Goal: Task Accomplishment & Management: Manage account settings

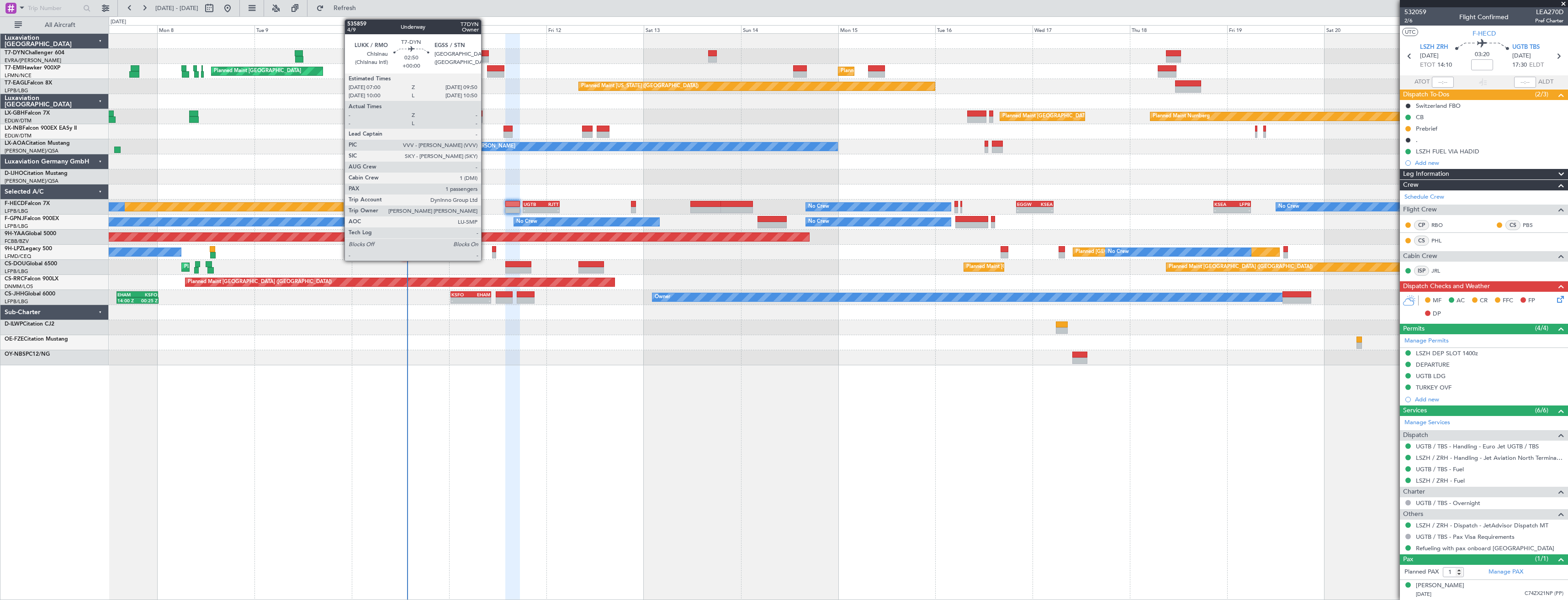
click at [485, 53] on div at bounding box center [483, 53] width 12 height 6
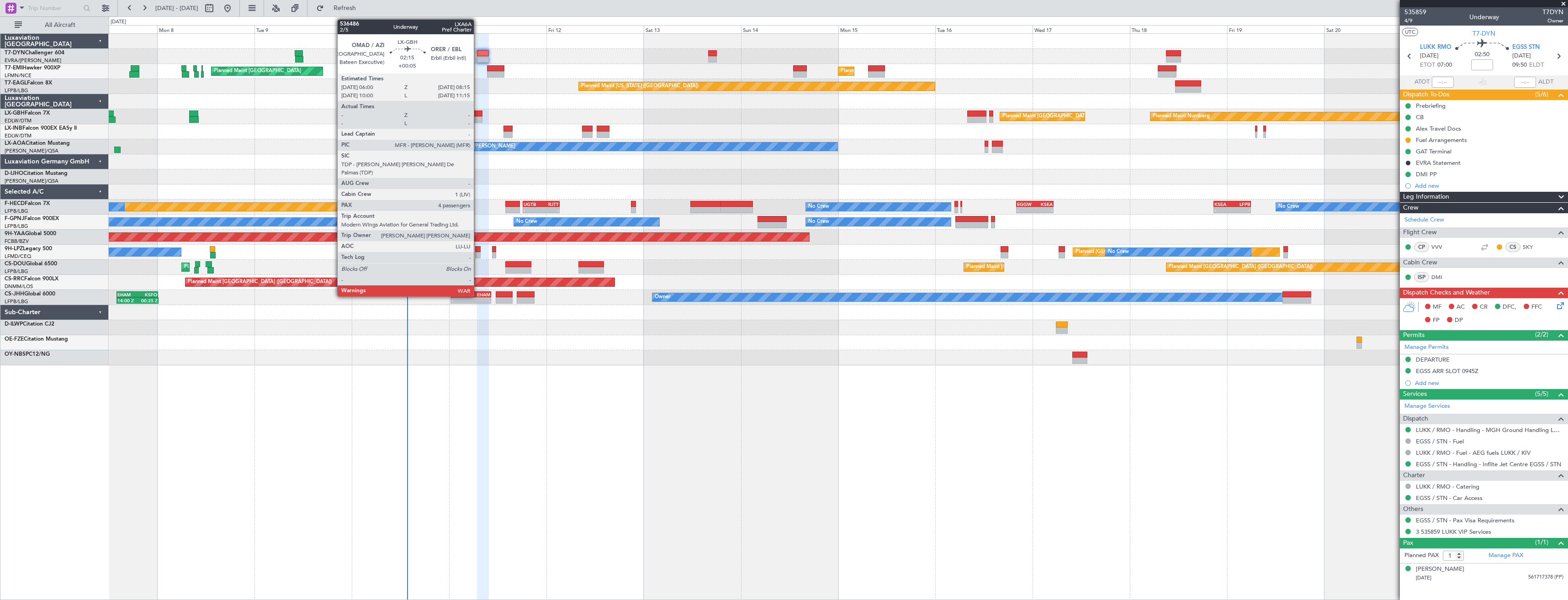
click at [478, 116] on div at bounding box center [477, 119] width 9 height 6
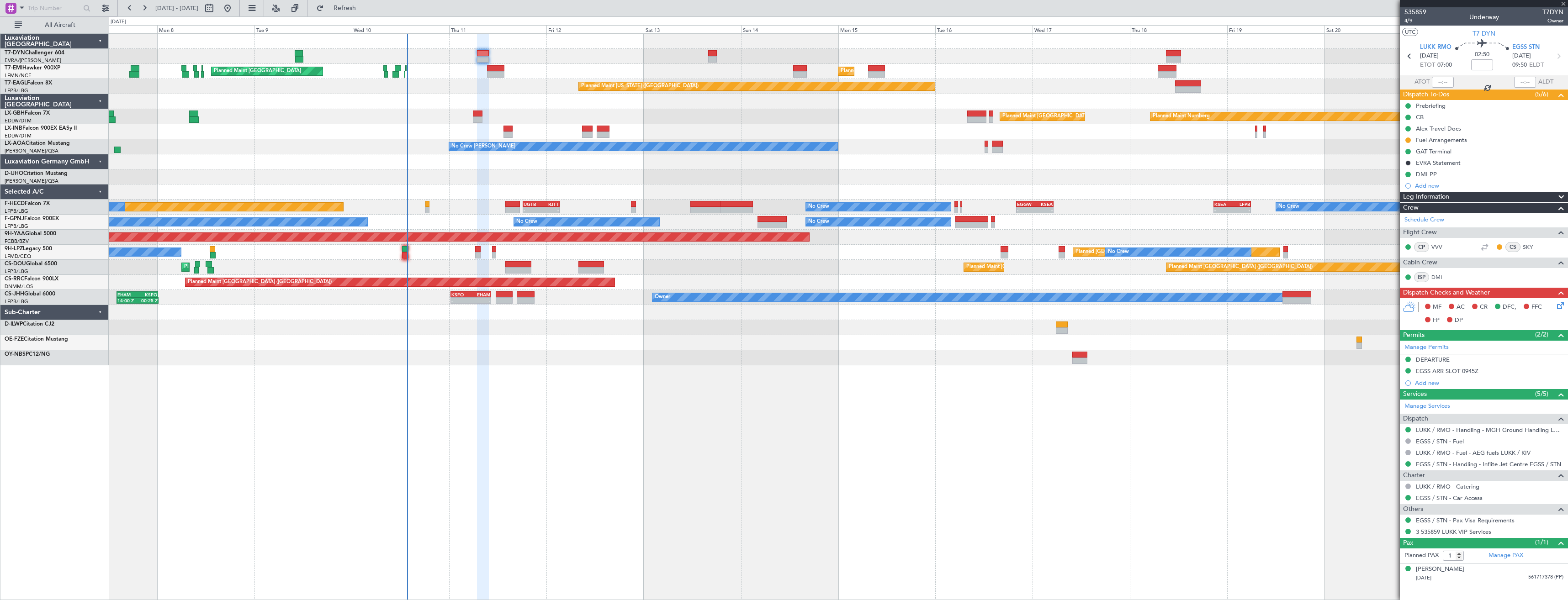
type input "+00:05"
type input "4"
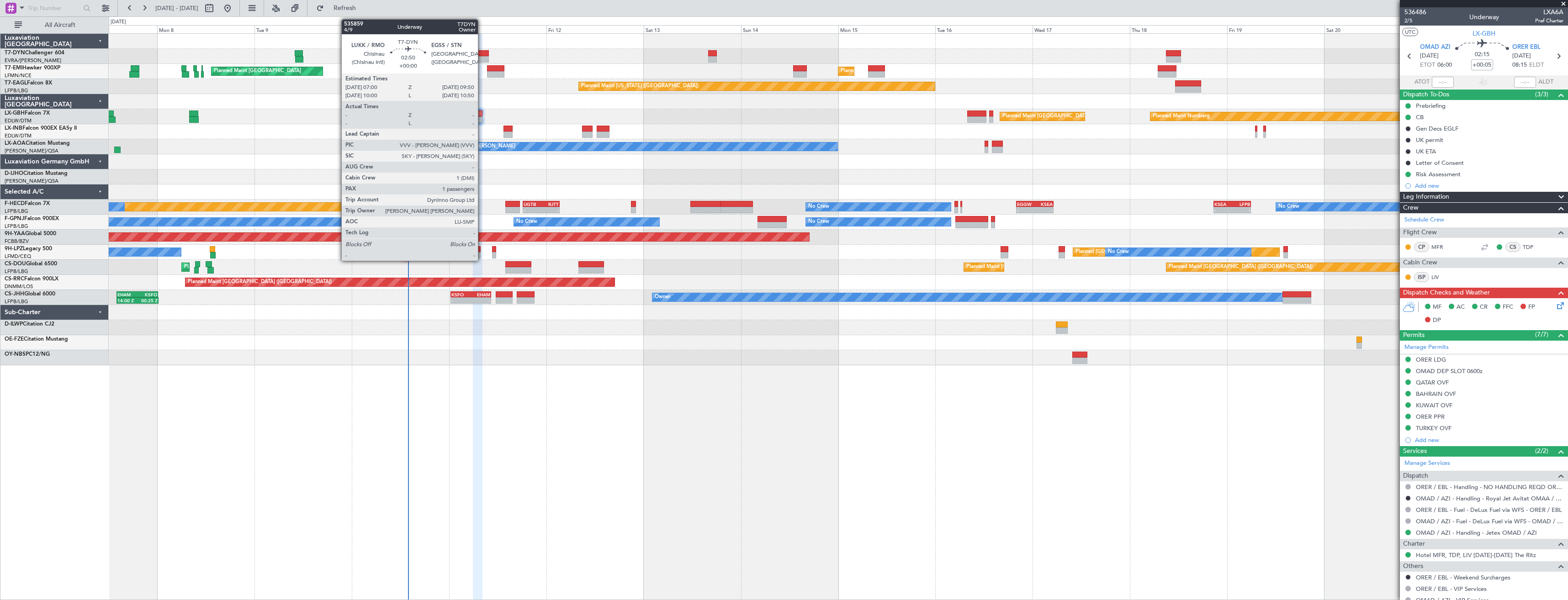
click at [482, 55] on div at bounding box center [483, 53] width 12 height 6
type input "1"
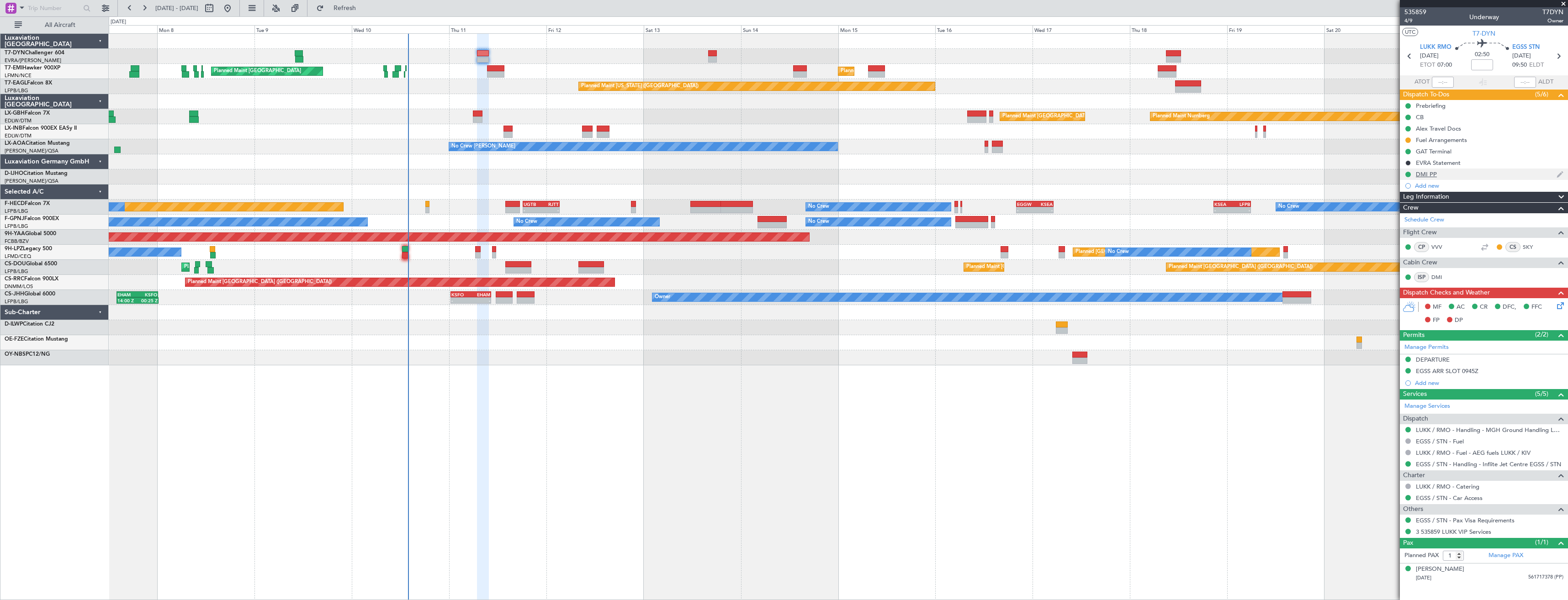
click at [1424, 175] on div "DMI PP" at bounding box center [1427, 174] width 21 height 8
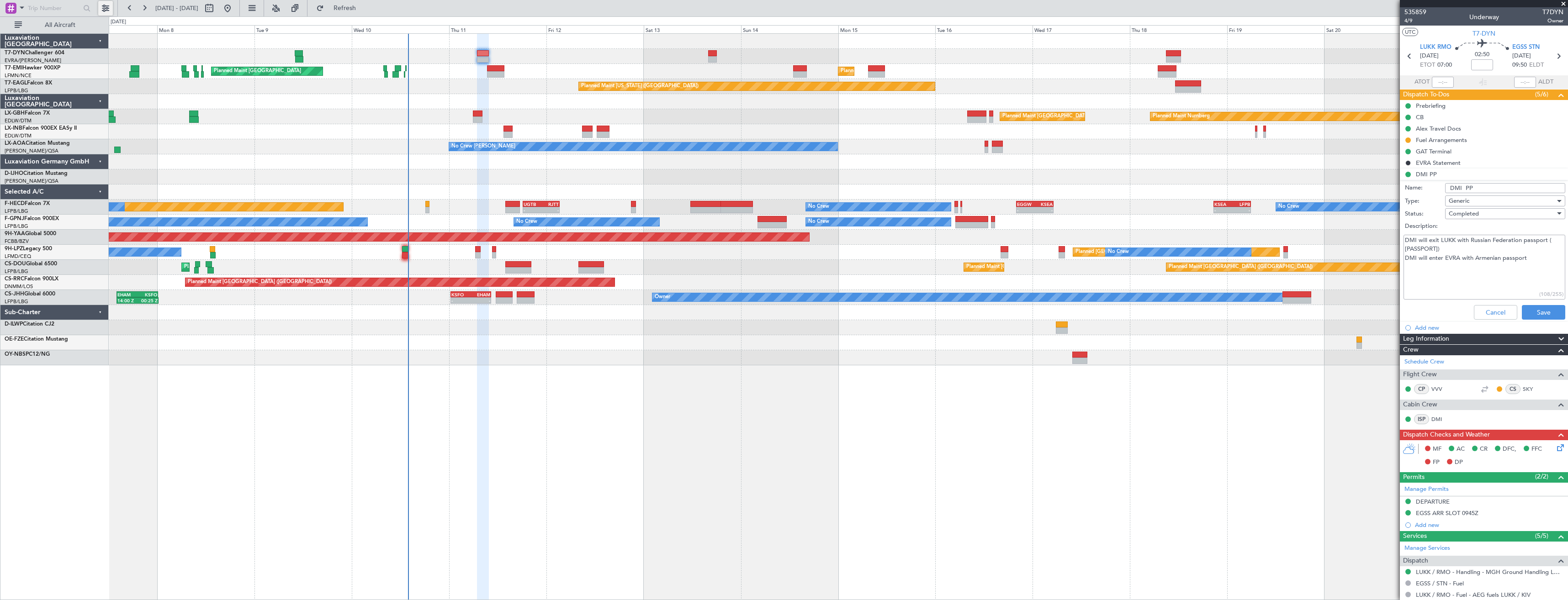
click at [107, 5] on button at bounding box center [105, 8] width 14 height 14
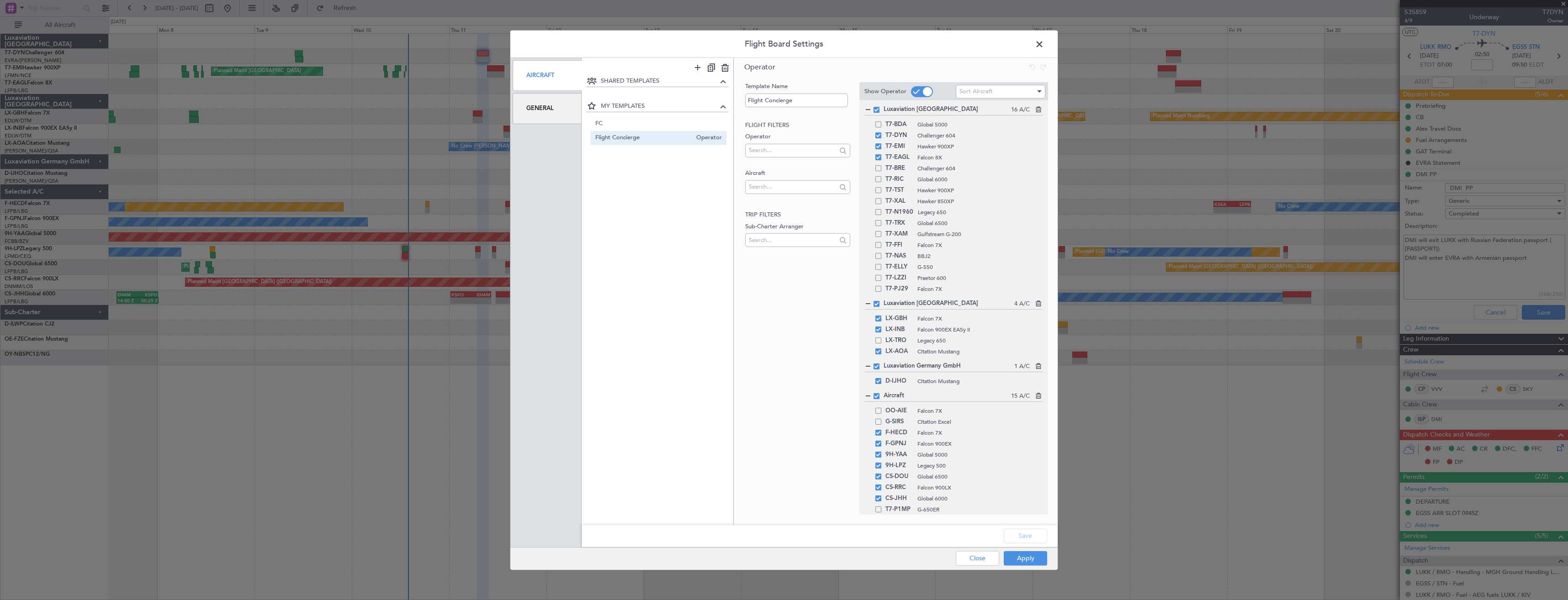
click at [1044, 42] on span at bounding box center [1044, 47] width 0 height 18
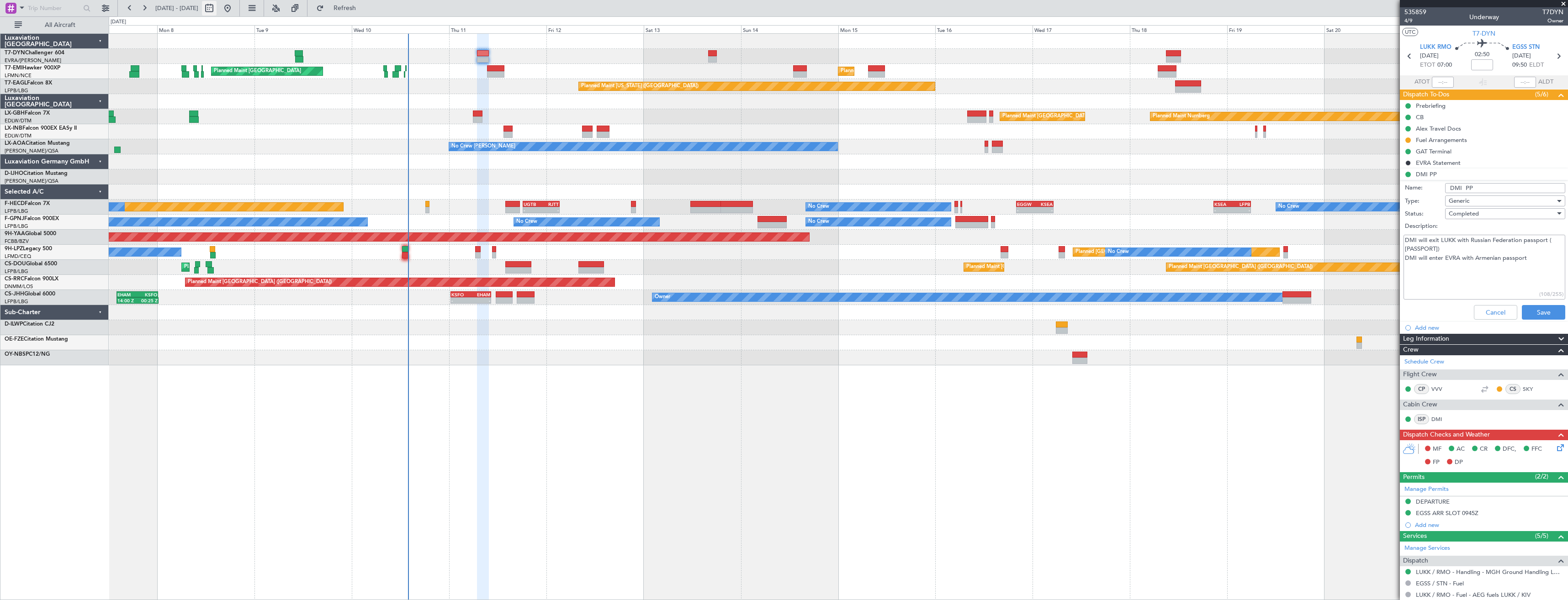
click at [216, 7] on button at bounding box center [209, 8] width 14 height 14
select select "9"
select select "2025"
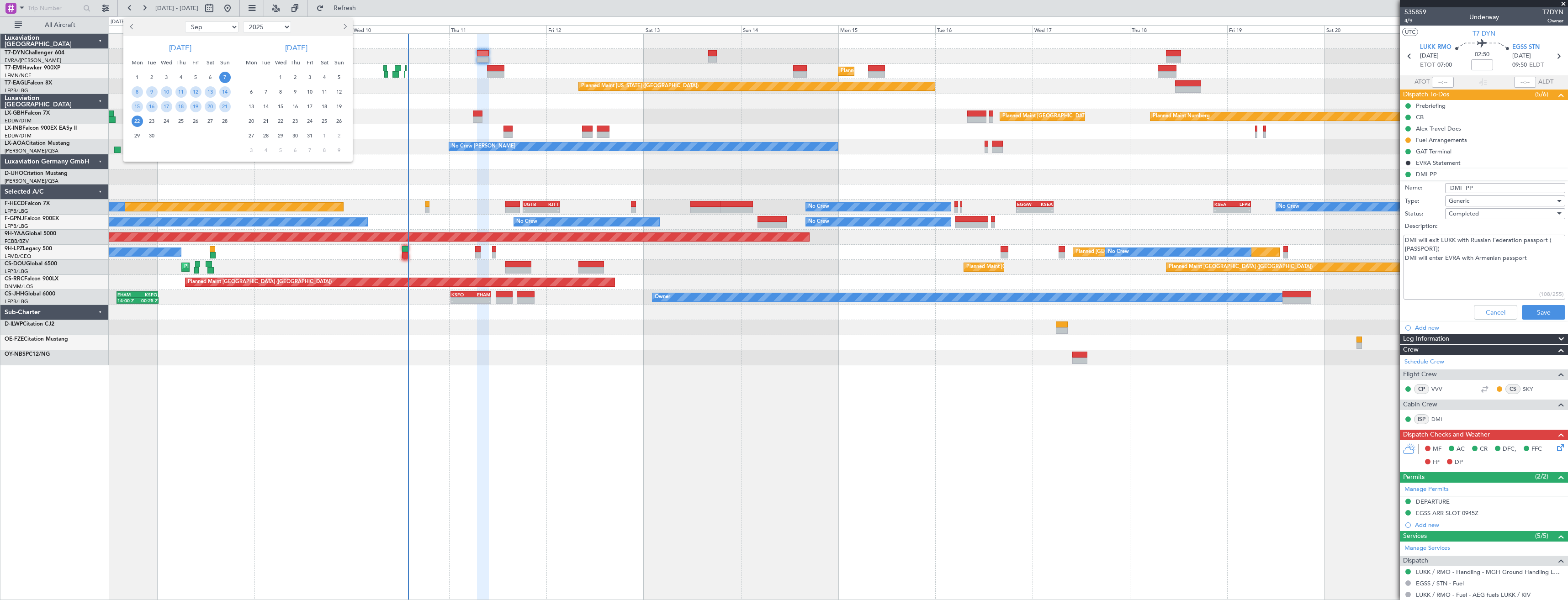
click at [1419, 12] on div at bounding box center [784, 300] width 1568 height 600
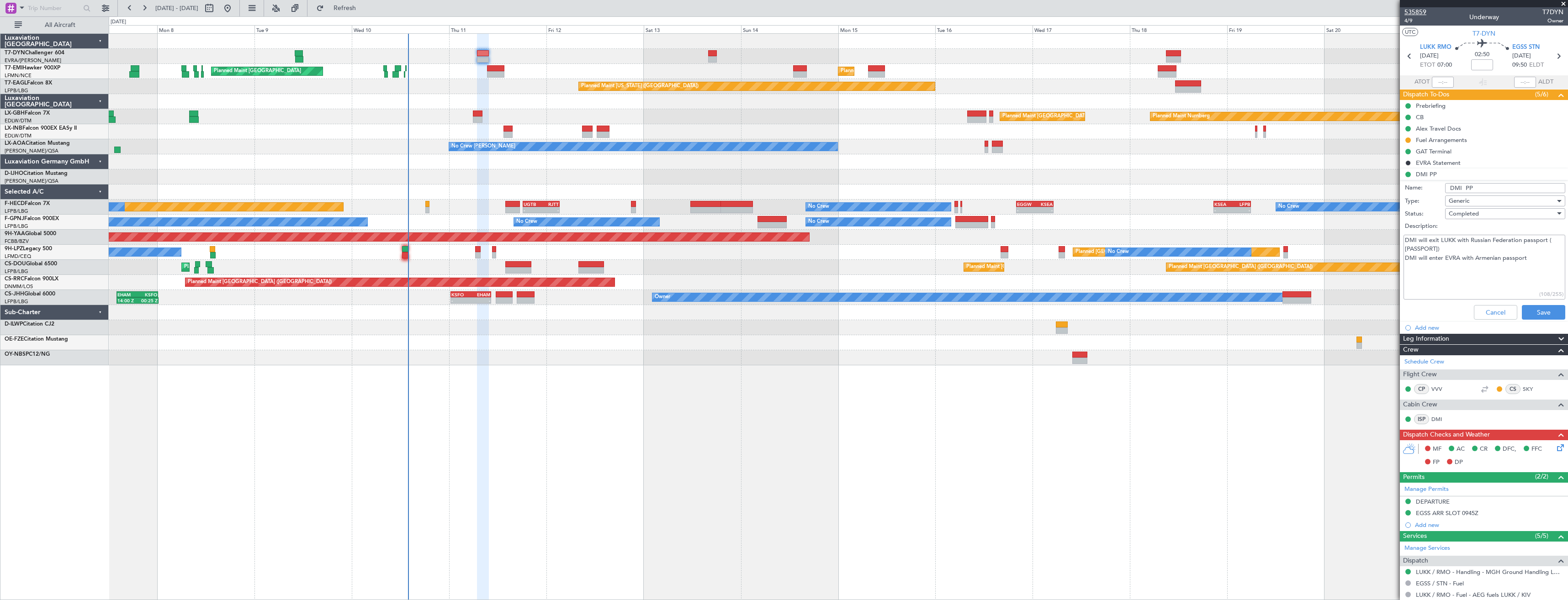
click at [1419, 12] on span "535859" at bounding box center [1415, 12] width 22 height 10
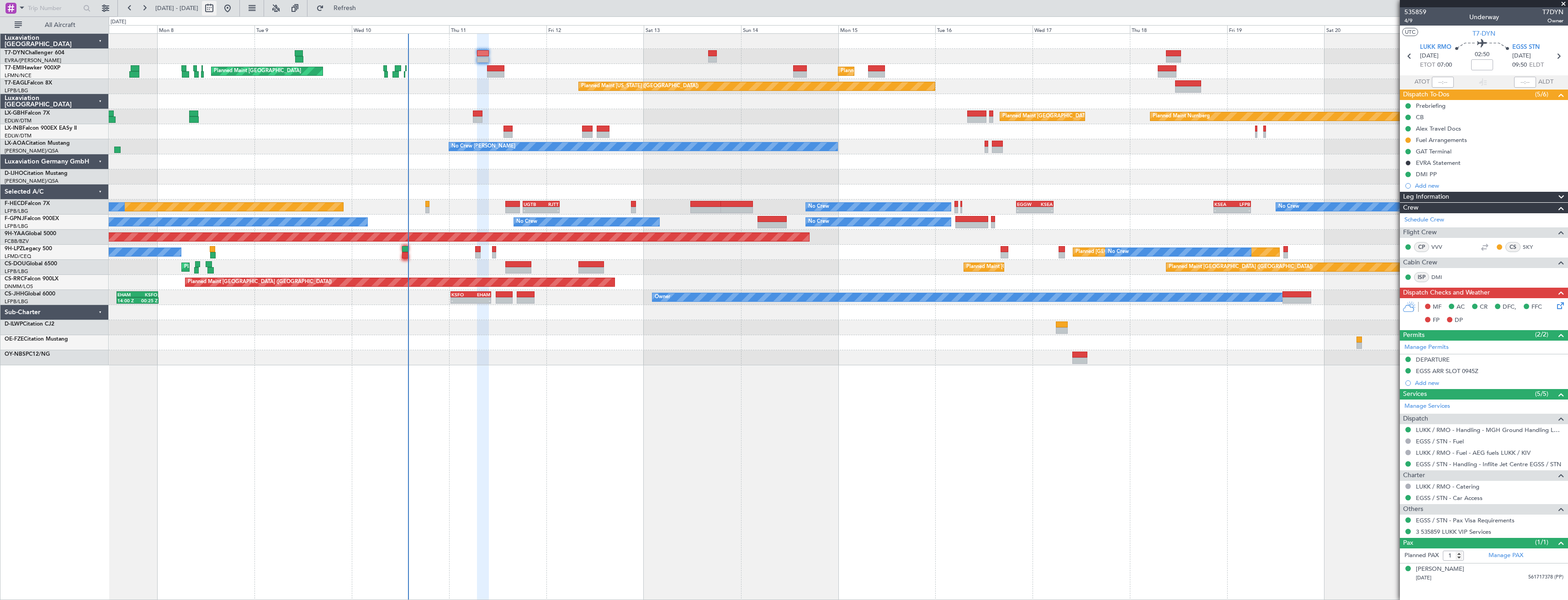
click at [216, 6] on button at bounding box center [209, 8] width 14 height 14
select select "9"
select select "2025"
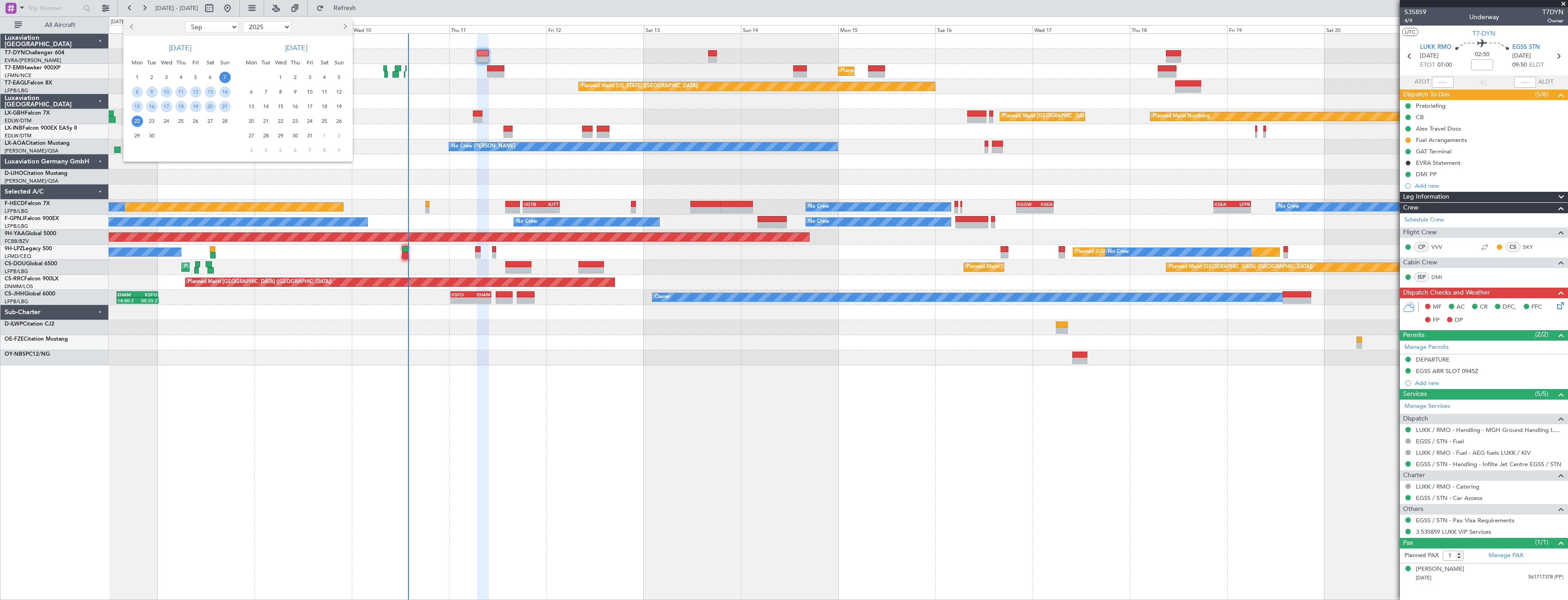
click at [226, 75] on span "7" at bounding box center [225, 77] width 11 height 11
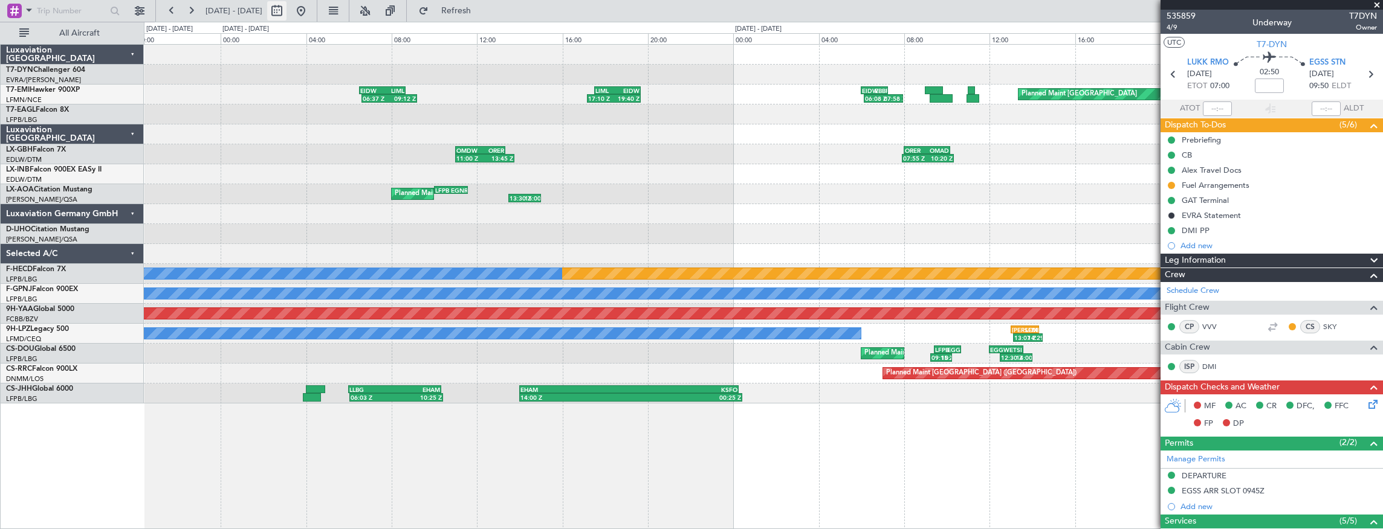
click at [286, 10] on button at bounding box center [276, 10] width 19 height 19
select select "9"
select select "2025"
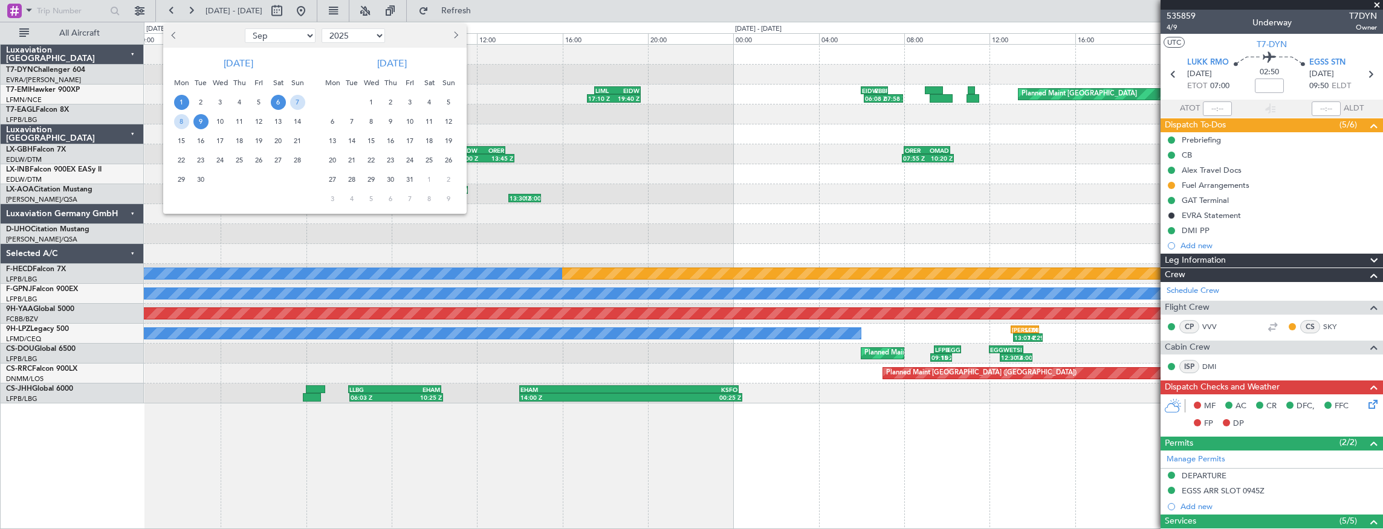
click at [178, 97] on span "1" at bounding box center [181, 102] width 15 height 15
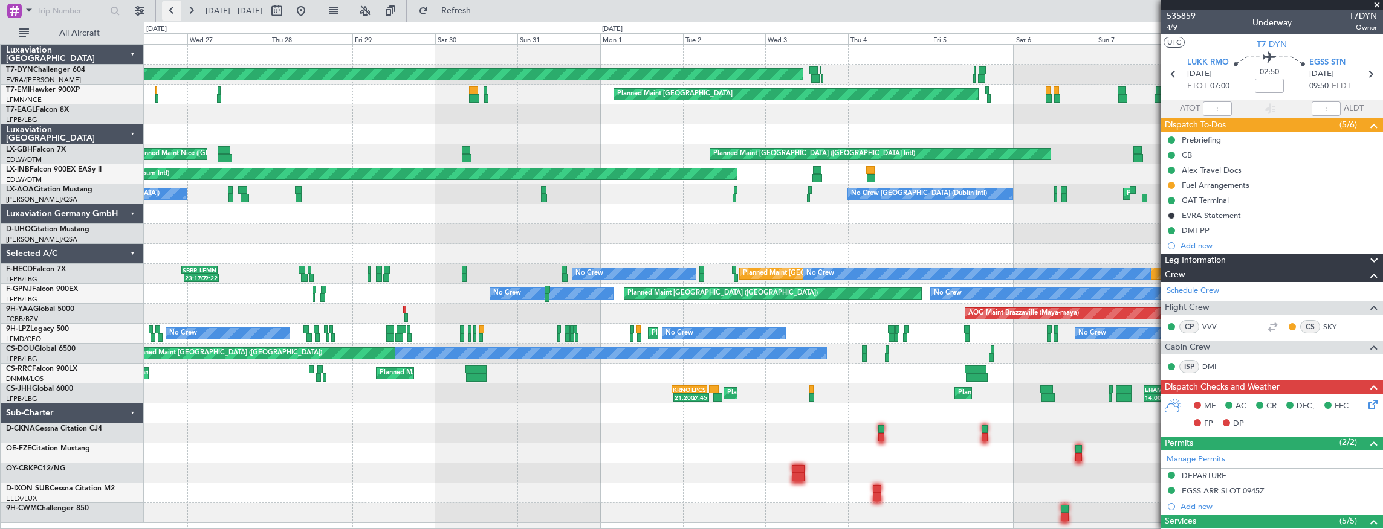
click at [167, 8] on button at bounding box center [171, 10] width 19 height 19
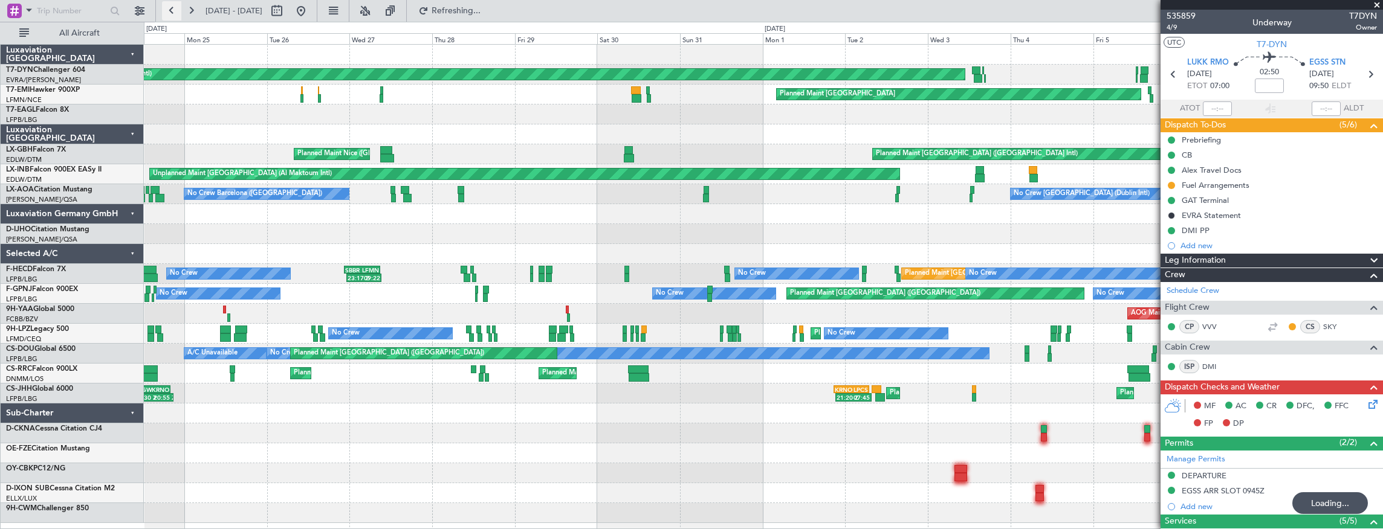
click at [167, 8] on button at bounding box center [171, 10] width 19 height 19
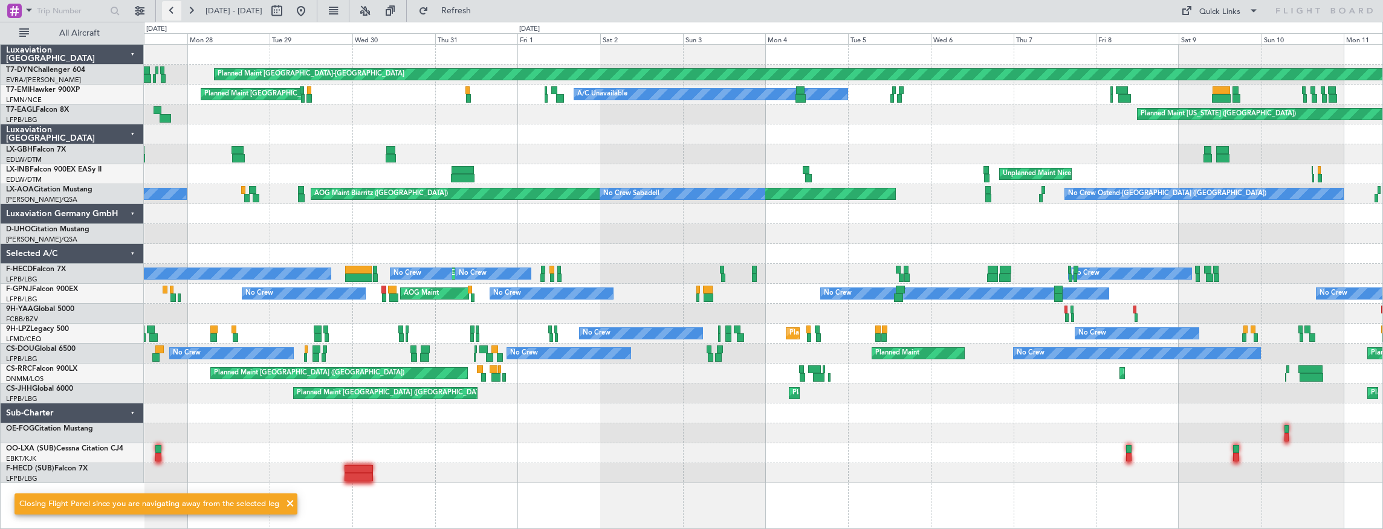
click at [170, 10] on button at bounding box center [171, 10] width 19 height 19
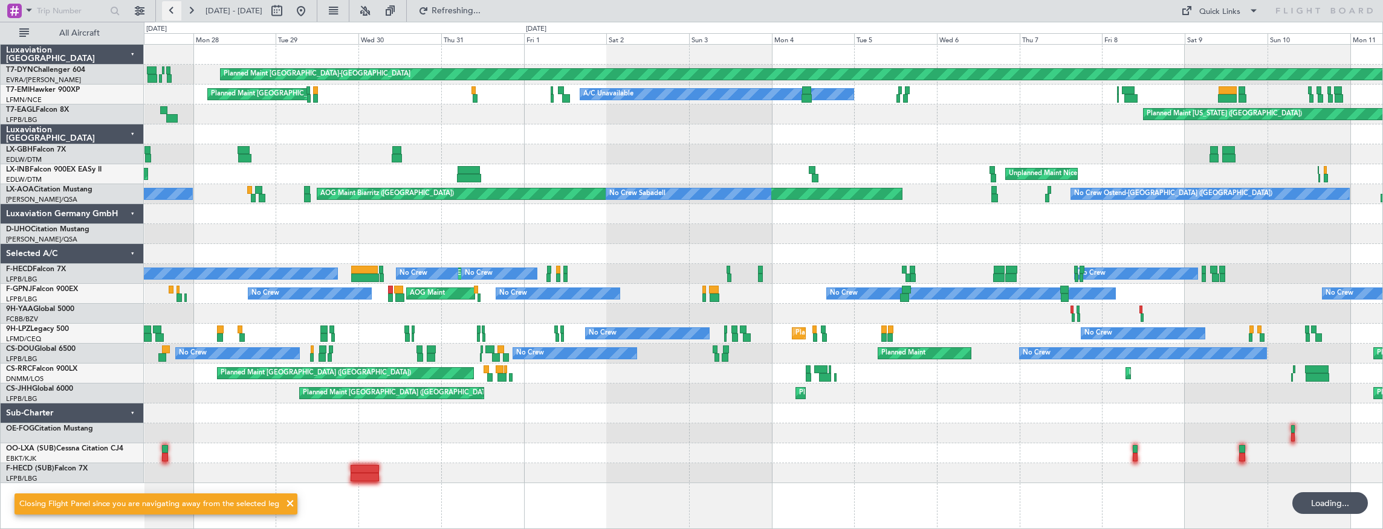
click at [170, 10] on button at bounding box center [171, 10] width 19 height 19
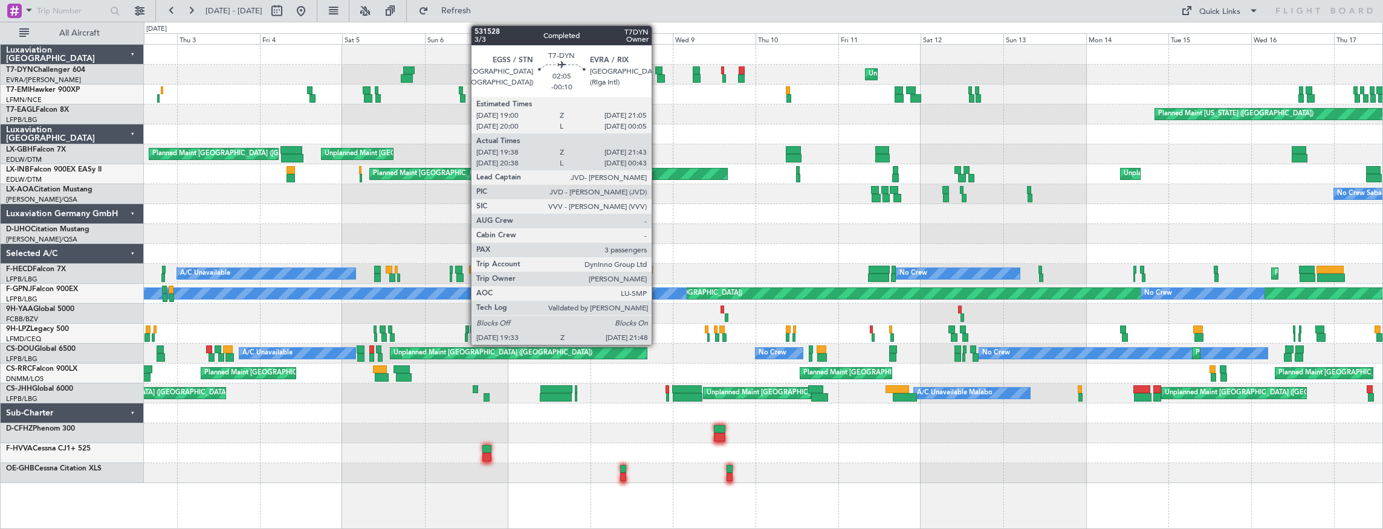
click at [657, 69] on div at bounding box center [658, 70] width 7 height 8
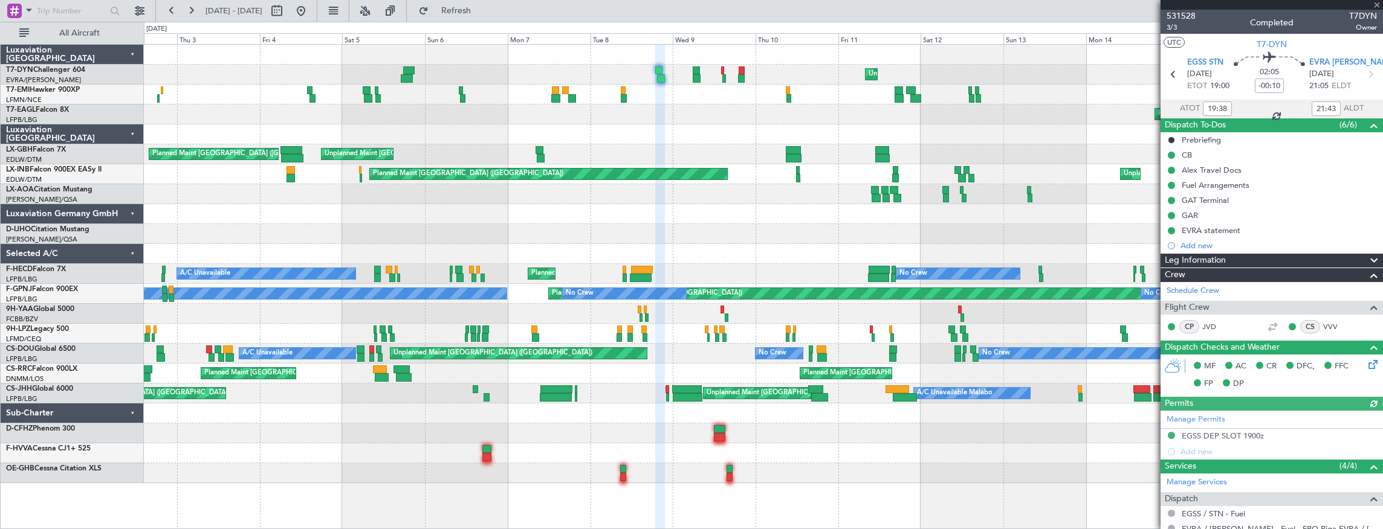
scroll to position [80, 0]
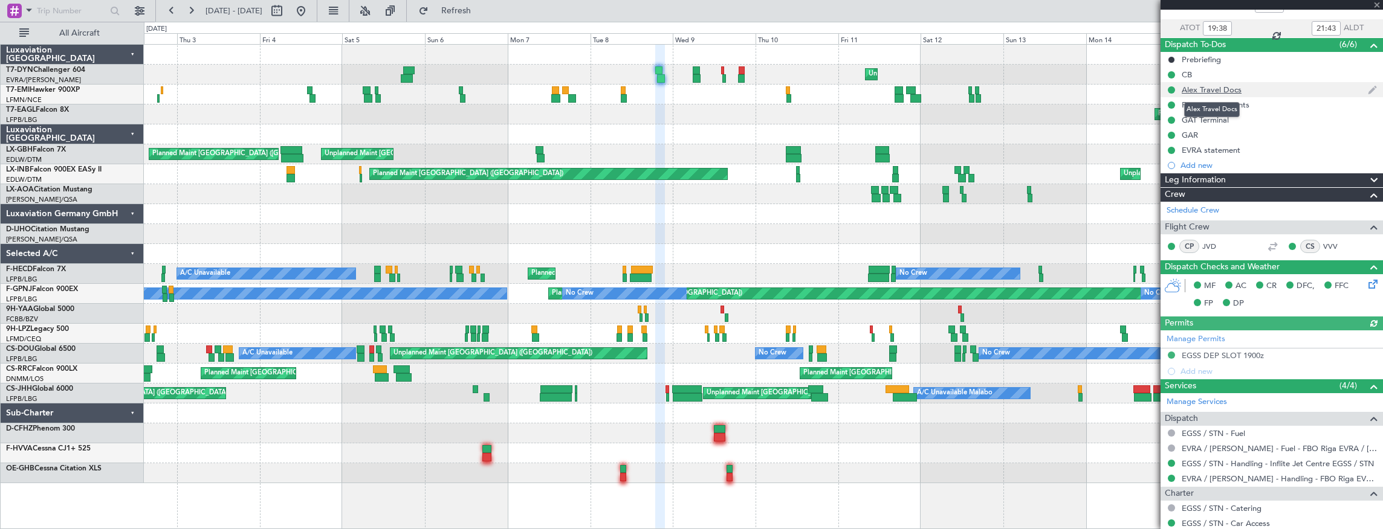
click at [1225, 88] on div "Alex Travel Docs" at bounding box center [1211, 90] width 60 height 10
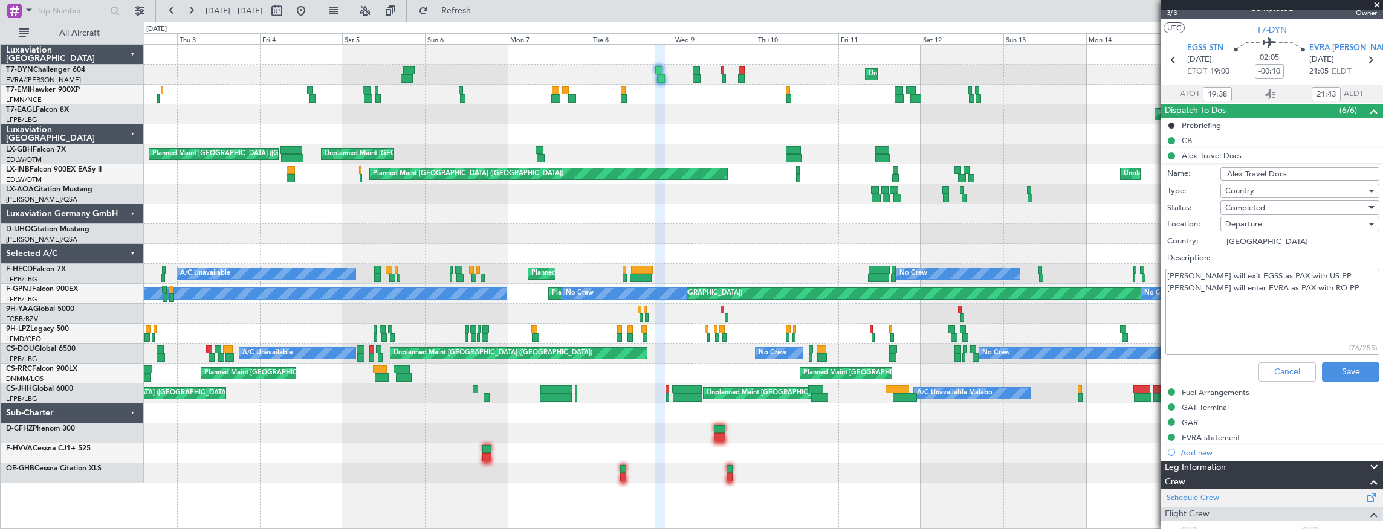
scroll to position [0, 0]
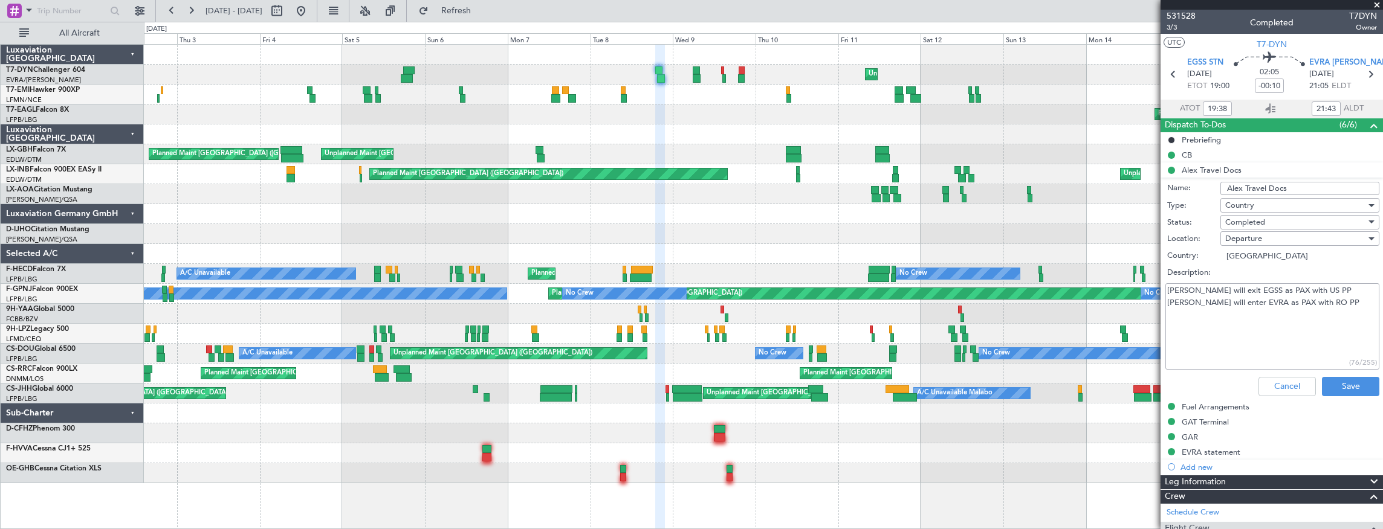
click at [848, 45] on div "Unplanned Maint [GEOGRAPHIC_DATA] (Riga Intl) Planned Maint [PERSON_NAME] No Cr…" at bounding box center [763, 264] width 1239 height 439
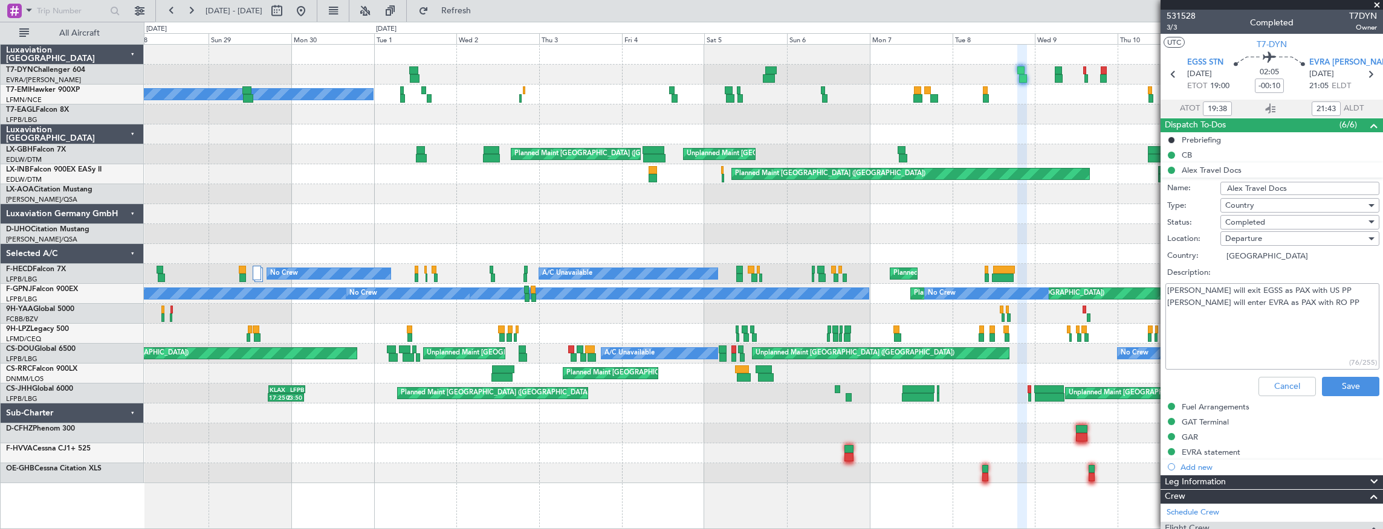
click at [158, 88] on div "Unplanned Maint [GEOGRAPHIC_DATA] (Riga Intl) No Crew Planned Maint [US_STATE] …" at bounding box center [763, 264] width 1239 height 439
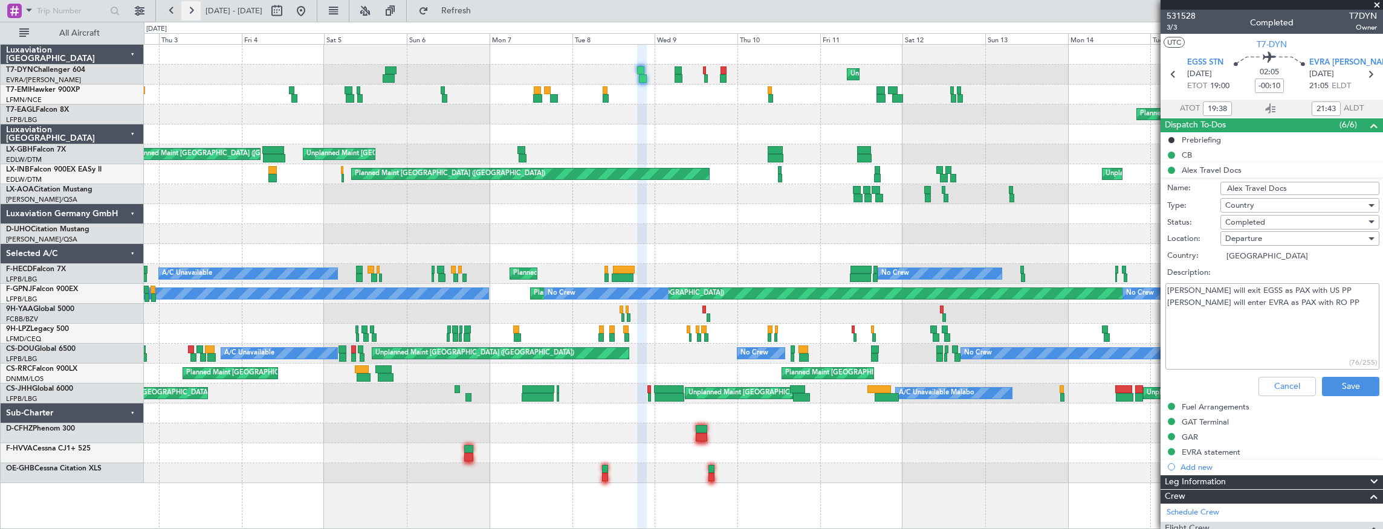
click at [194, 14] on button at bounding box center [190, 10] width 19 height 19
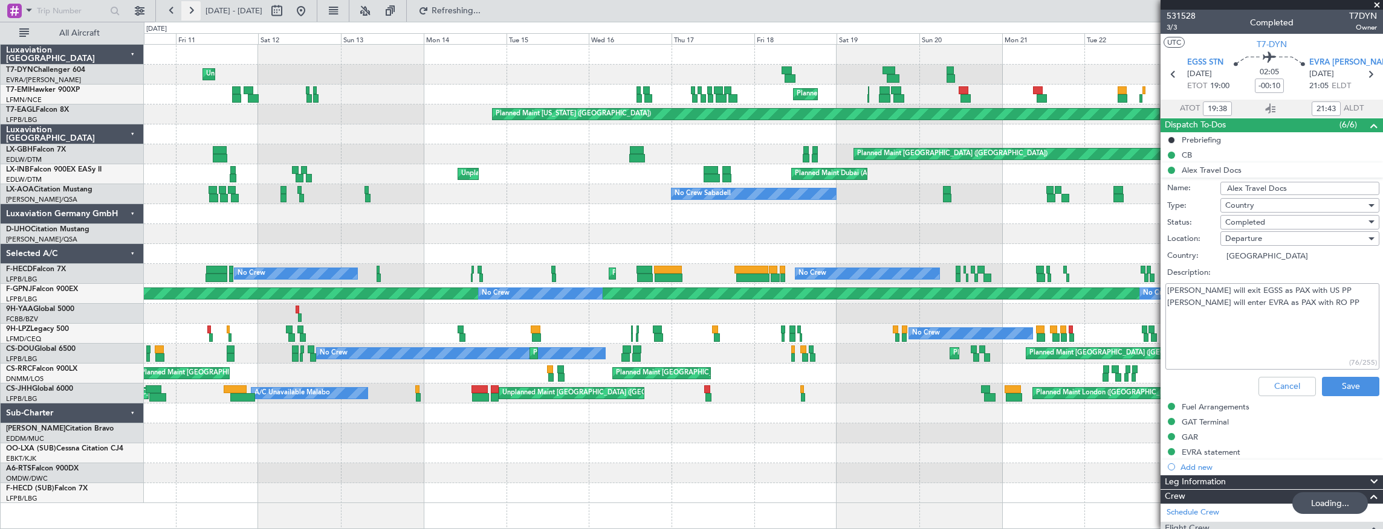
click at [194, 14] on button at bounding box center [190, 10] width 19 height 19
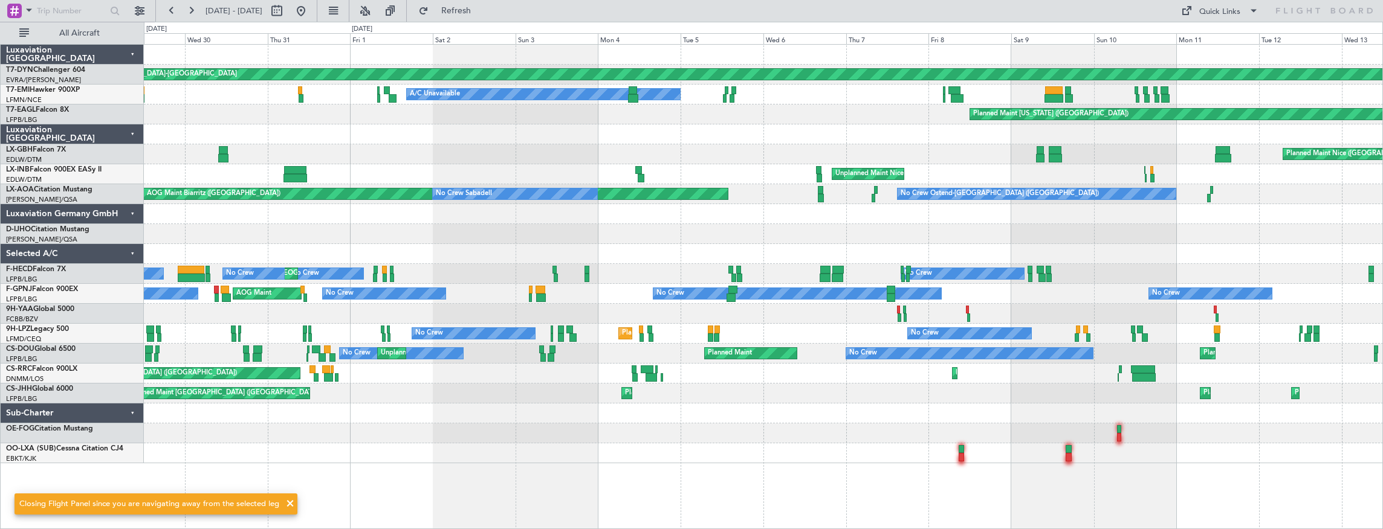
click at [143, 138] on div "Planned Maint [GEOGRAPHIC_DATA]-[GEOGRAPHIC_DATA] A/C Unavailable Planned Maint…" at bounding box center [691, 276] width 1383 height 508
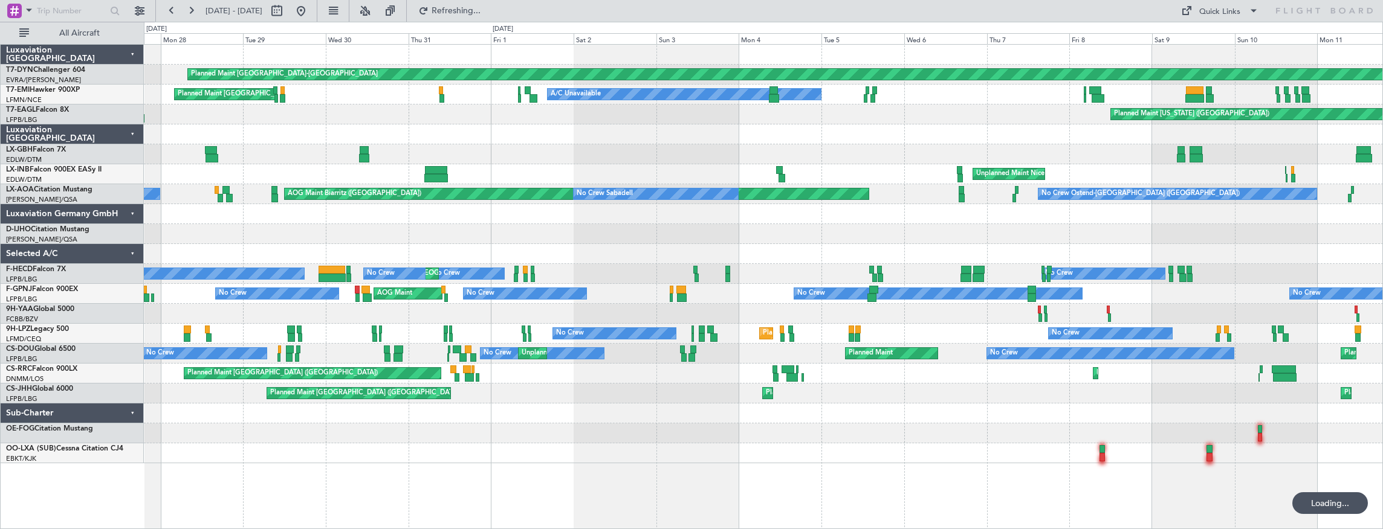
click at [934, 128] on div at bounding box center [763, 134] width 1239 height 20
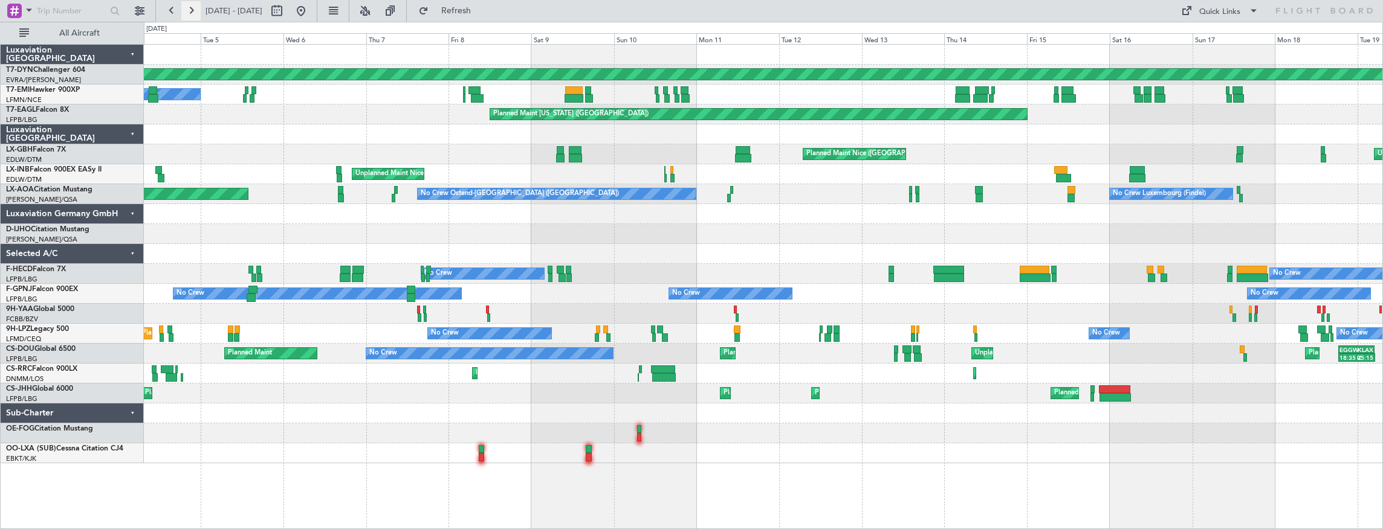
click at [188, 10] on button at bounding box center [190, 10] width 19 height 19
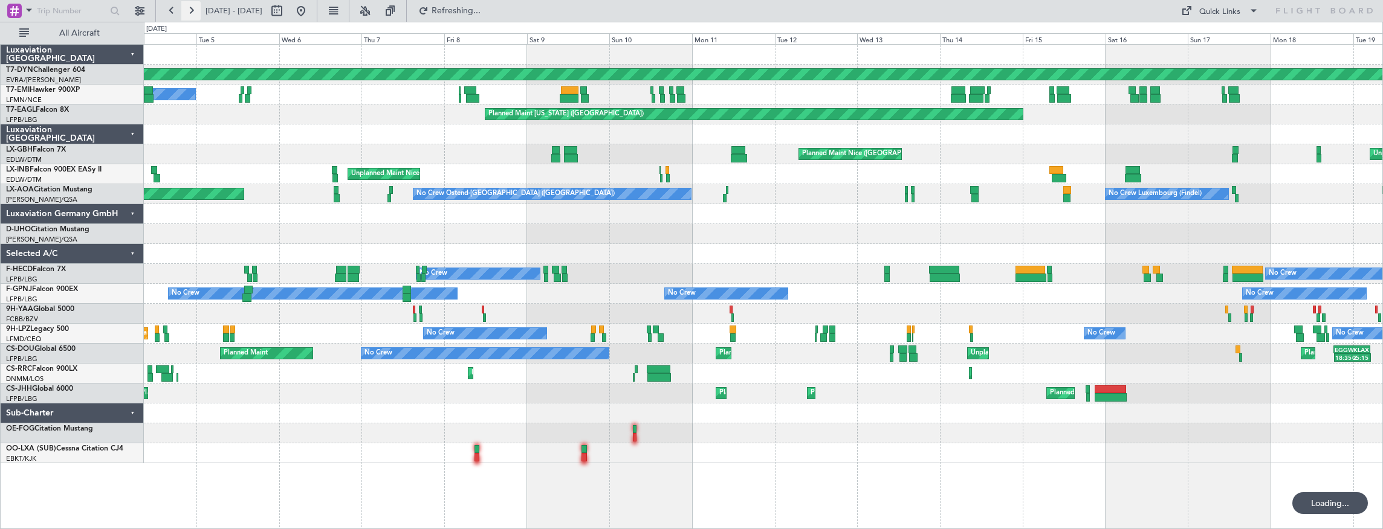
click at [188, 10] on button at bounding box center [190, 10] width 19 height 19
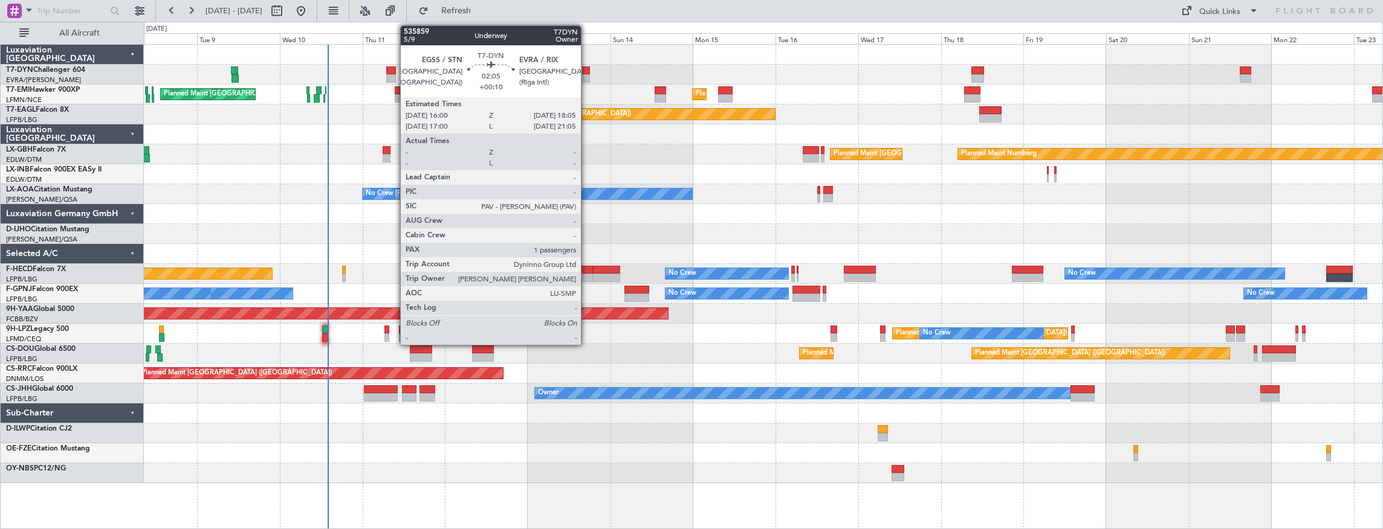
click at [587, 68] on div at bounding box center [585, 70] width 7 height 8
